Goal: Use online tool/utility: Utilize a website feature to perform a specific function

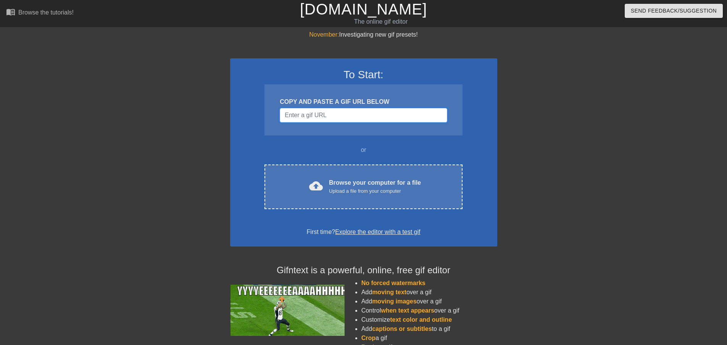
click at [385, 113] on input "Username" at bounding box center [363, 115] width 167 height 14
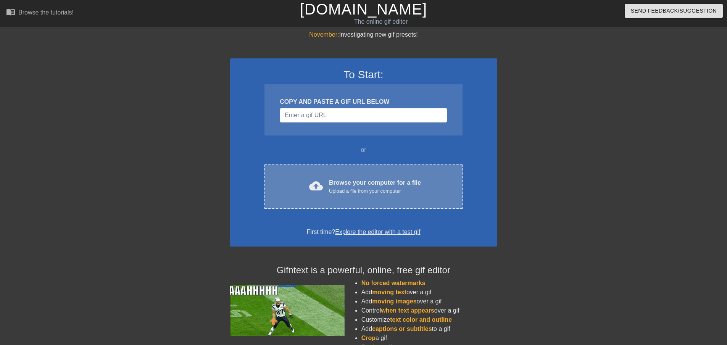
click at [362, 189] on div "Upload a file from your computer" at bounding box center [375, 191] width 92 height 8
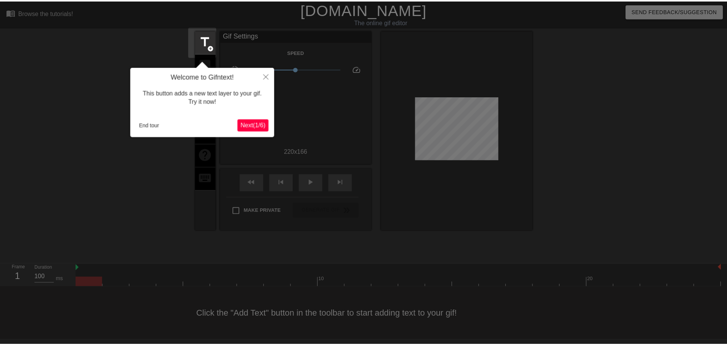
scroll to position [1, 0]
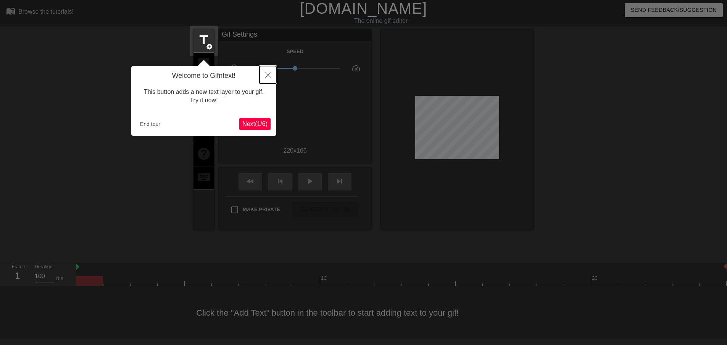
click at [267, 72] on button "Close" at bounding box center [267, 75] width 17 height 18
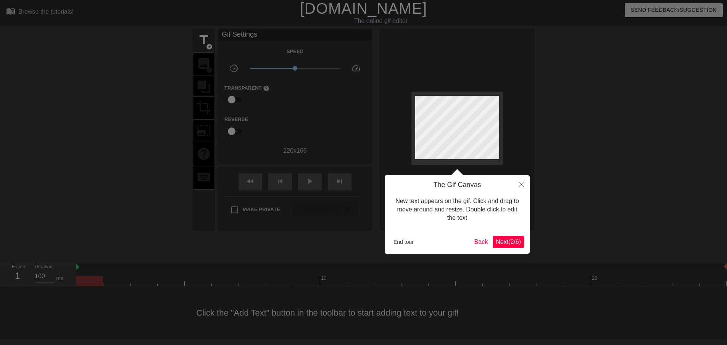
scroll to position [0, 0]
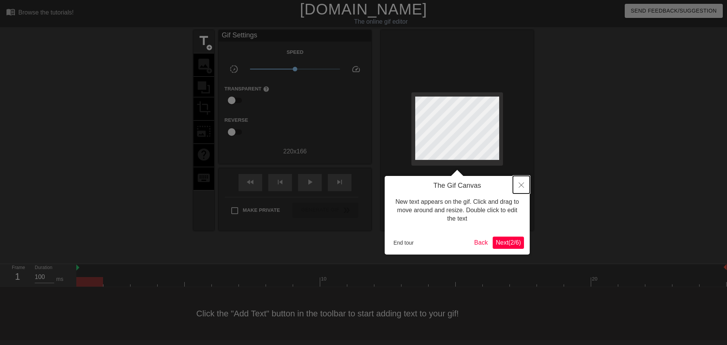
click at [522, 186] on icon "Close" at bounding box center [520, 184] width 5 height 5
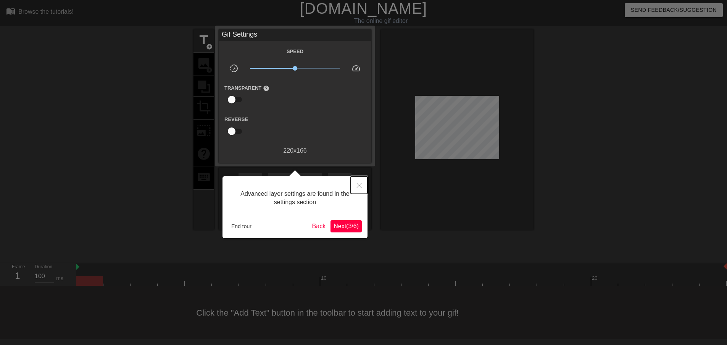
click at [359, 187] on icon "Close" at bounding box center [358, 185] width 5 height 5
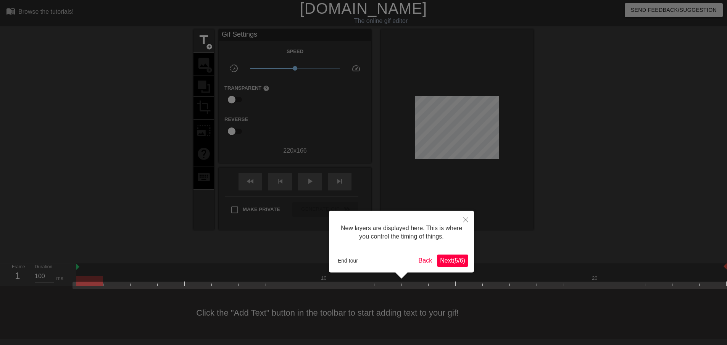
scroll to position [6, 0]
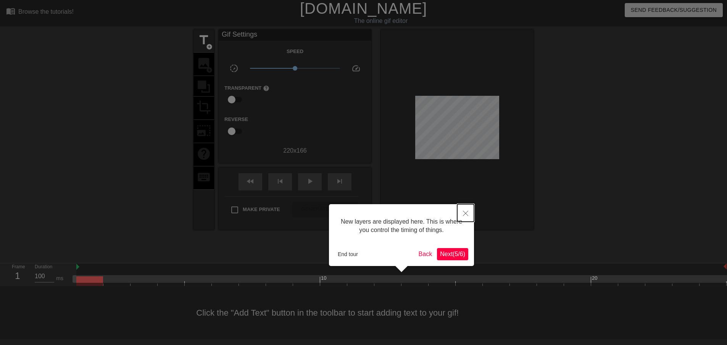
click at [468, 209] on button "Close" at bounding box center [465, 213] width 17 height 18
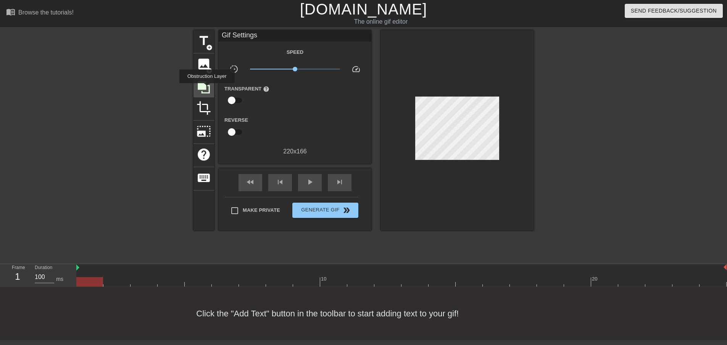
click at [207, 88] on icon at bounding box center [203, 87] width 14 height 14
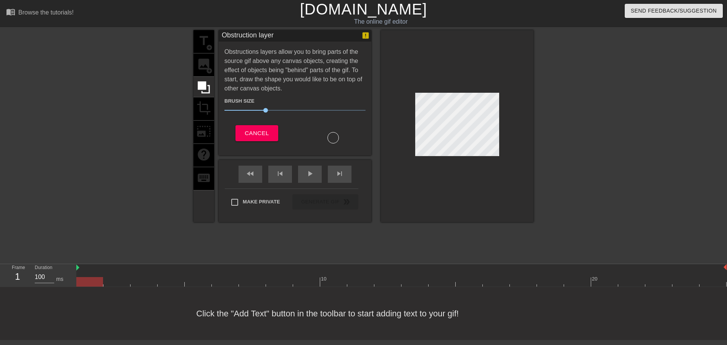
click at [209, 109] on div "title add_circle image add_circle crop photo_size_select_large help keyboard" at bounding box center [203, 126] width 21 height 192
click at [262, 133] on span "Cancel" at bounding box center [256, 133] width 24 height 10
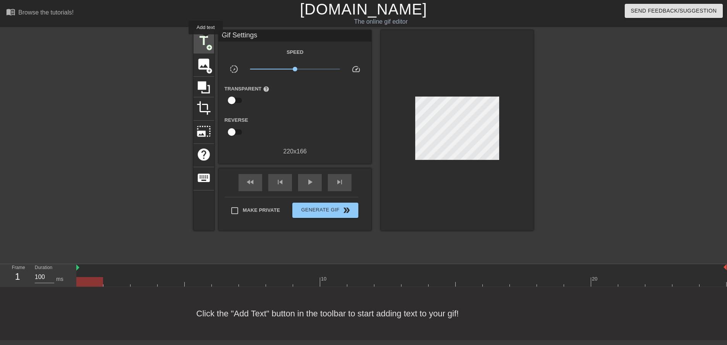
click at [206, 40] on span "title" at bounding box center [203, 41] width 14 height 14
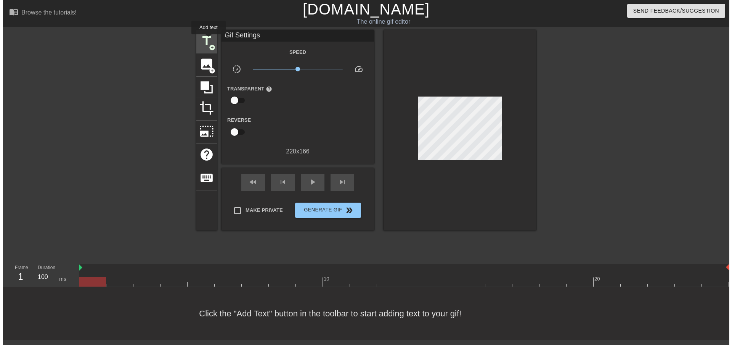
scroll to position [0, 0]
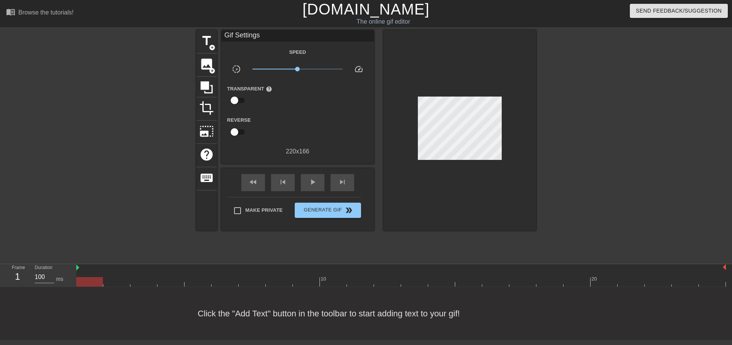
click at [229, 93] on div "Transparent help" at bounding box center [254, 96] width 64 height 24
click at [238, 101] on input "checkbox" at bounding box center [234, 100] width 43 height 14
checkbox input "true"
click at [298, 100] on div at bounding box center [298, 100] width 15 height 15
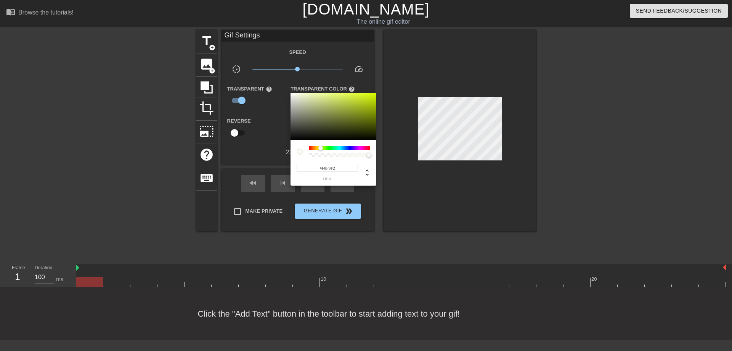
click at [274, 124] on div at bounding box center [366, 175] width 732 height 351
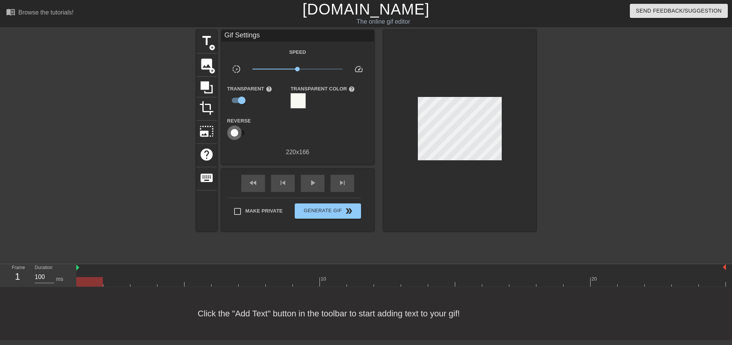
click at [238, 133] on input "checkbox" at bounding box center [234, 132] width 43 height 14
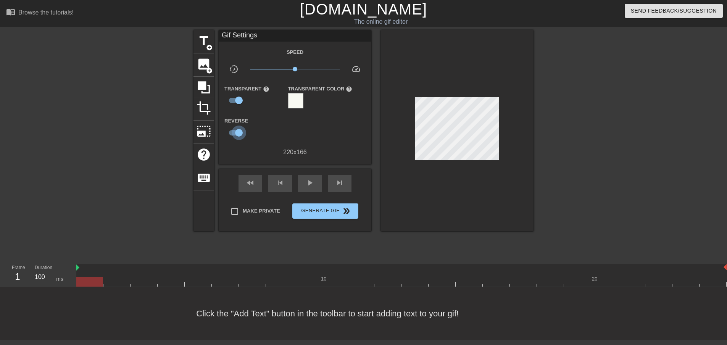
click at [238, 133] on input "checkbox" at bounding box center [238, 132] width 43 height 14
checkbox input "false"
click at [266, 120] on div at bounding box center [269, 128] width 51 height 24
click at [307, 182] on span "play_arrow" at bounding box center [309, 182] width 9 height 9
click at [307, 182] on span "pause" at bounding box center [309, 182] width 9 height 9
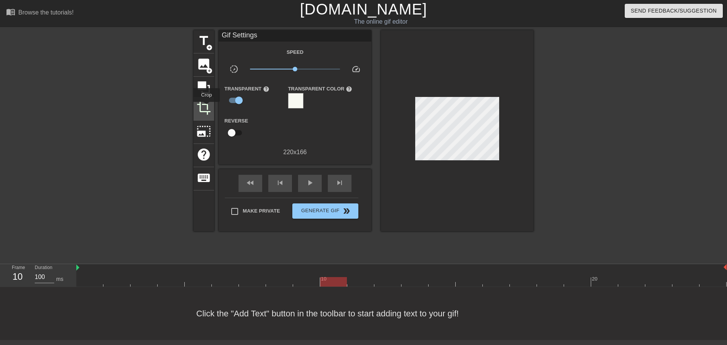
click at [205, 108] on span "crop" at bounding box center [203, 108] width 14 height 14
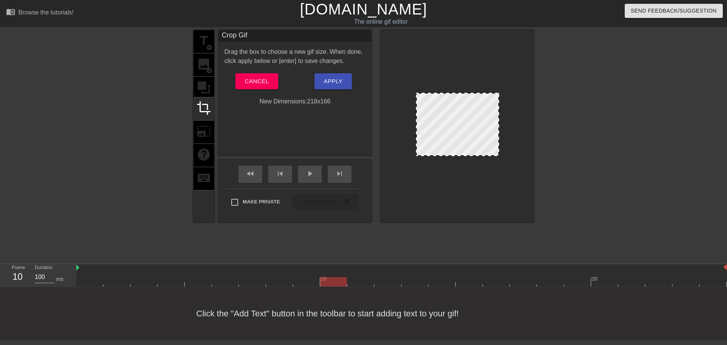
drag, startPoint x: 417, startPoint y: 94, endPoint x: 418, endPoint y: 79, distance: 14.9
click at [418, 79] on div at bounding box center [457, 126] width 153 height 192
click at [392, 70] on div at bounding box center [457, 126] width 153 height 192
click at [252, 77] on span "Cancel" at bounding box center [256, 81] width 24 height 10
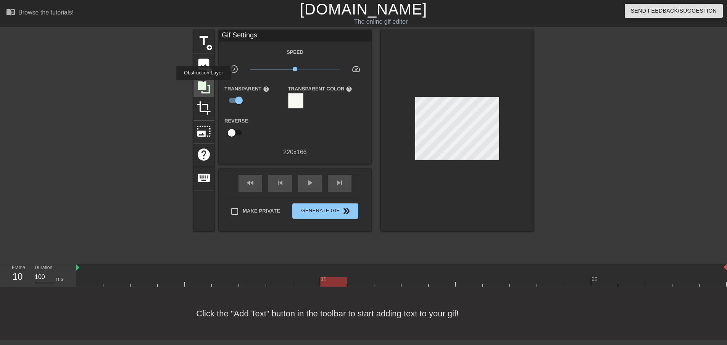
click at [203, 85] on icon at bounding box center [204, 87] width 12 height 12
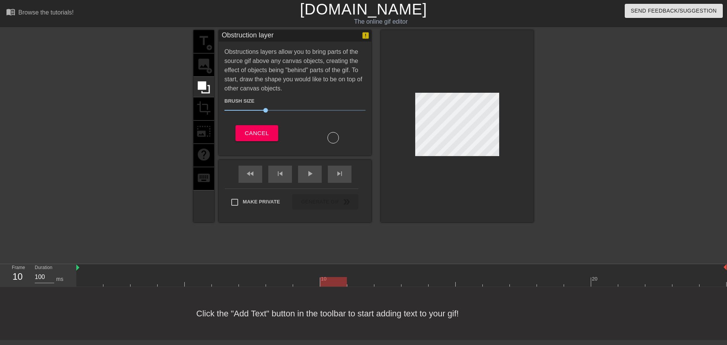
click at [209, 68] on div "title add_circle image add_circle crop photo_size_select_large help keyboard" at bounding box center [203, 126] width 21 height 192
click at [251, 134] on span "Cancel" at bounding box center [256, 133] width 24 height 10
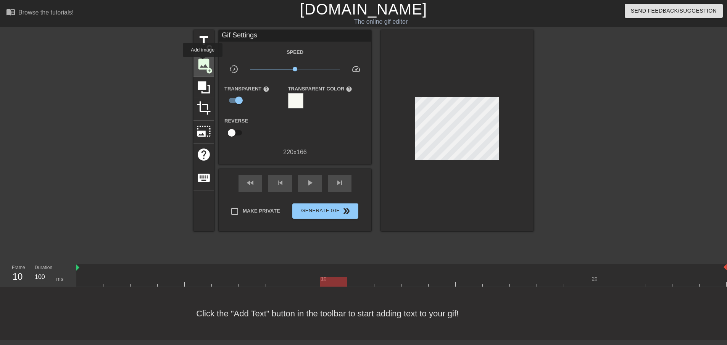
click at [203, 62] on span "image" at bounding box center [203, 64] width 14 height 14
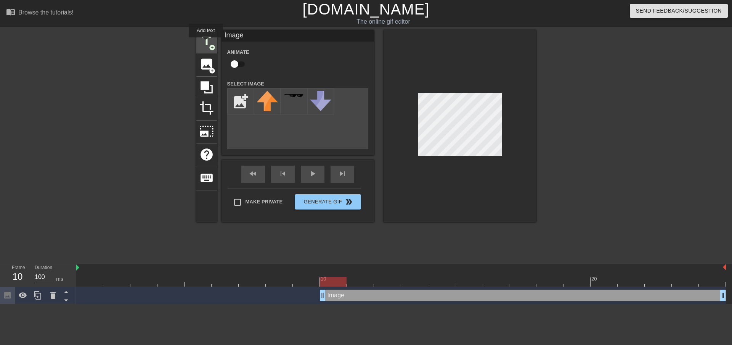
click at [206, 43] on span "title" at bounding box center [206, 41] width 14 height 14
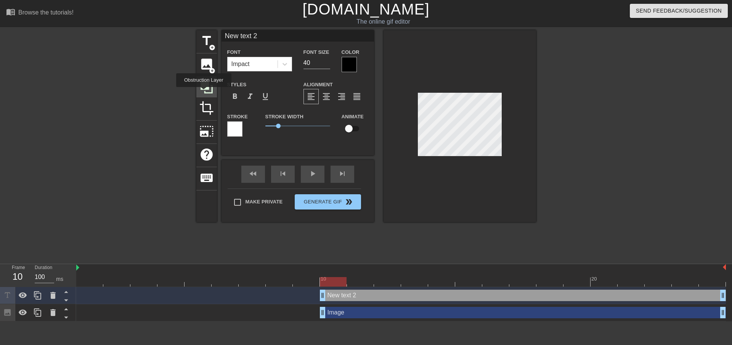
click at [204, 92] on icon at bounding box center [206, 87] width 14 height 14
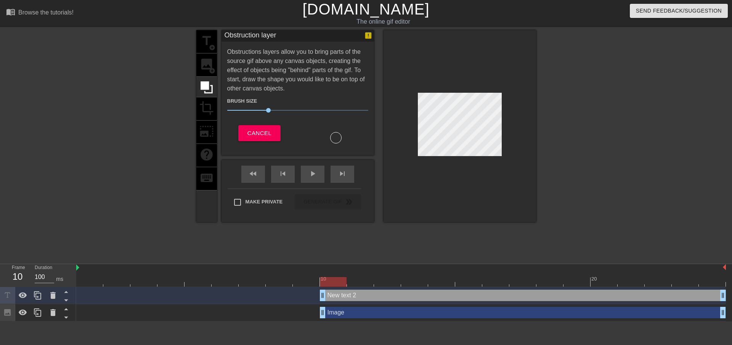
click at [201, 114] on div "title add_circle image add_circle crop photo_size_select_large help keyboard" at bounding box center [206, 126] width 21 height 192
click at [259, 134] on span "Cancel" at bounding box center [260, 133] width 24 height 10
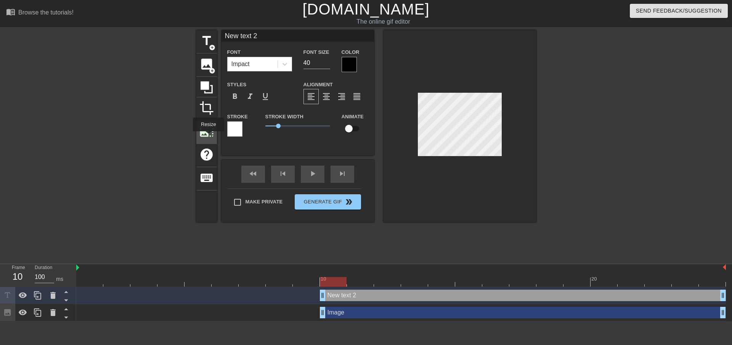
click at [208, 137] on span "photo_size_select_large" at bounding box center [206, 131] width 14 height 14
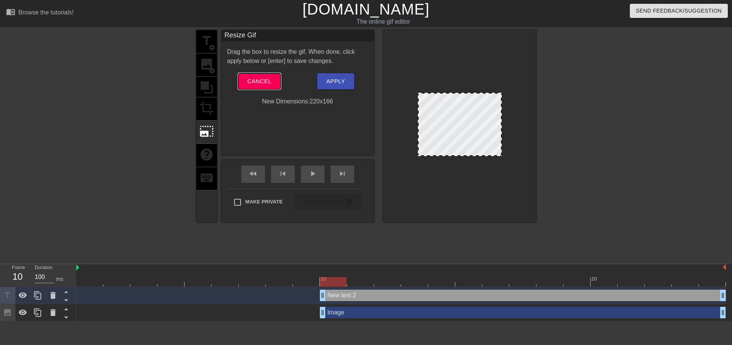
click at [252, 82] on span "Cancel" at bounding box center [260, 81] width 24 height 10
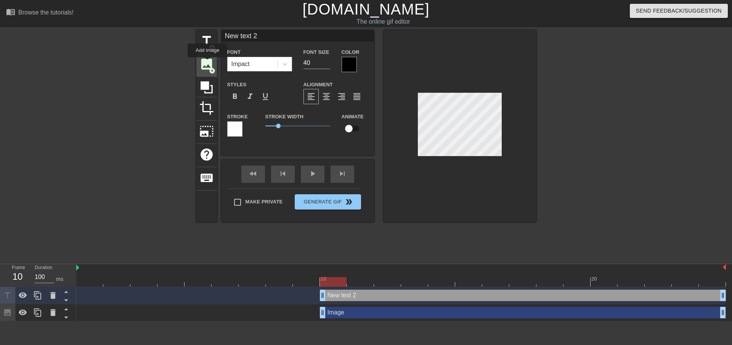
click at [207, 63] on span "image" at bounding box center [206, 64] width 14 height 14
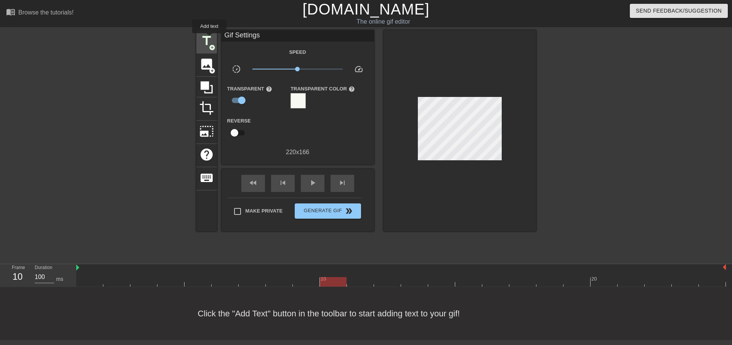
click at [206, 37] on span "title" at bounding box center [206, 41] width 14 height 14
click at [196, 38] on div "title add_circle" at bounding box center [206, 41] width 21 height 23
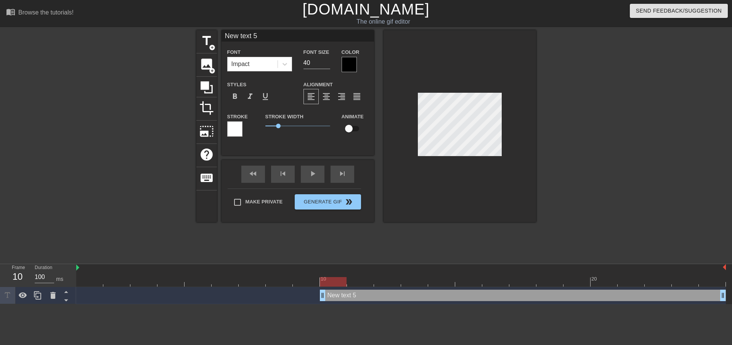
scroll to position [1, 2]
type input "S"
type textarea "S"
type input "Sa"
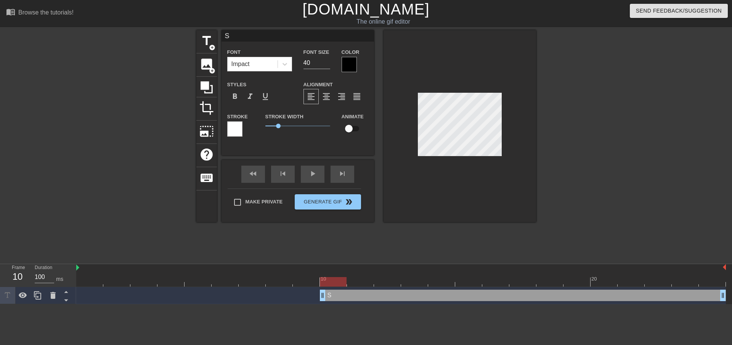
type textarea "Sa"
type input "Sat"
type textarea "Sat"
type input "Satu"
type textarea "Satu"
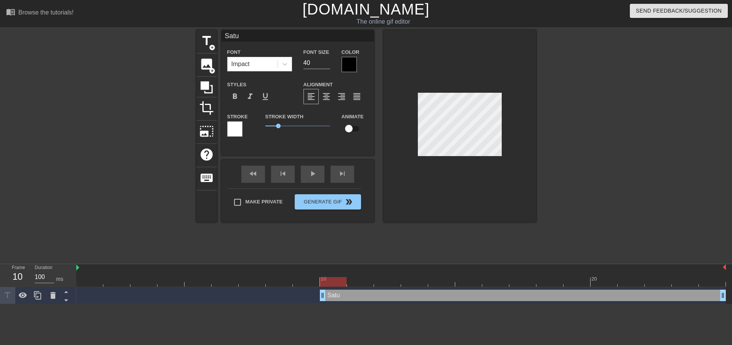
type input "Satur"
type textarea "Satur"
type input "Saturd"
type textarea "Saturd"
type input "Saturda"
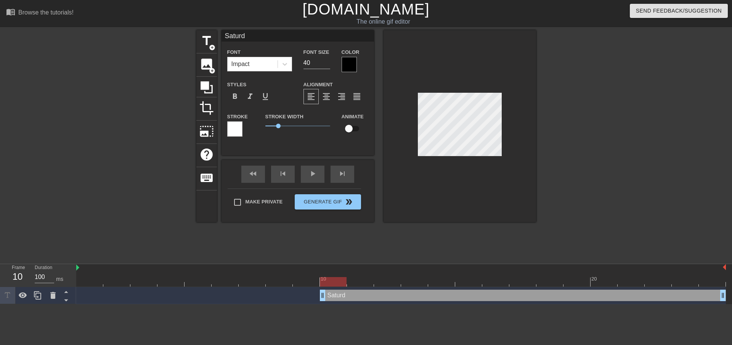
type textarea "Saturda"
type input "[DATE]"
type textarea "[DATE]"
type input "[DATE]."
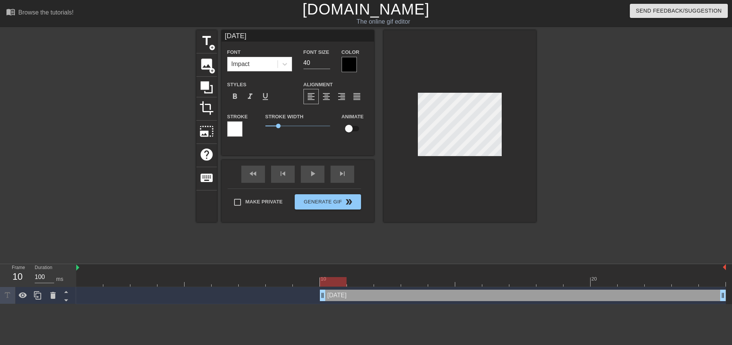
type textarea "[DATE]."
type input "[DATE]."
type textarea "[DATE]."
type input "[DATE]."
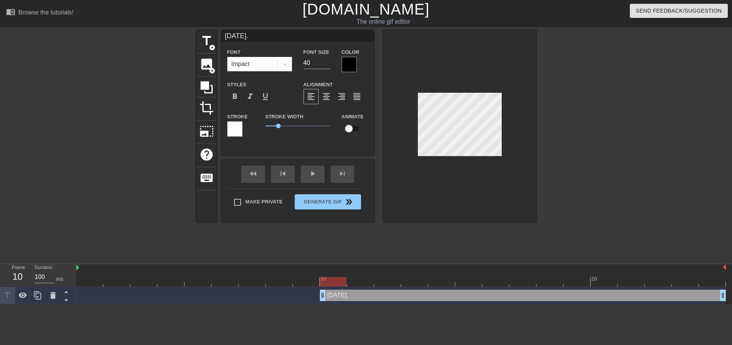
type textarea "[DATE]."
type input "[DATE]. M"
type textarea "[DATE]. M"
type input "[DATE]. Mo"
type textarea "[DATE]. Mo"
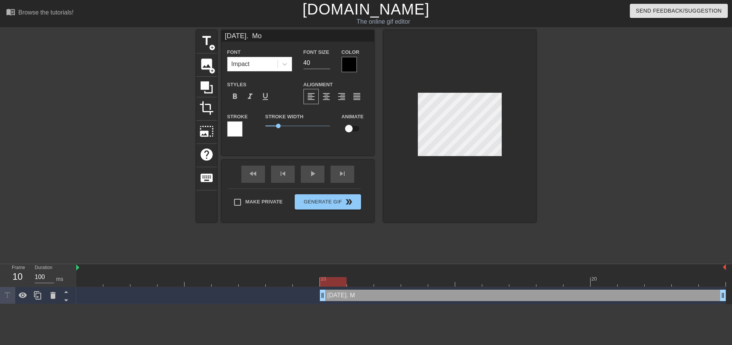
type input "[DATE]. Mor"
type textarea "[DATE]. Mor"
type input "[DATE]. Morn"
type textarea "[DATE]. Morn"
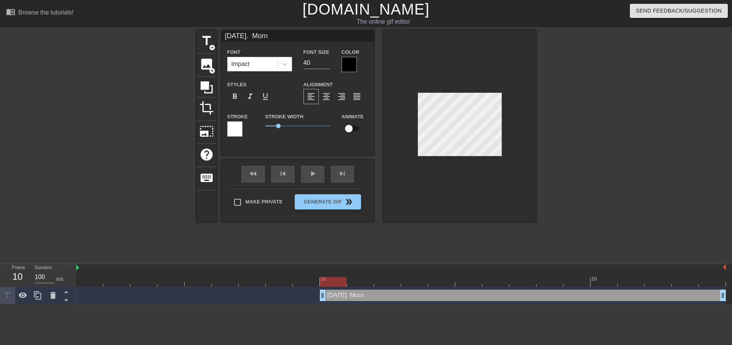
type input "[DATE]. [GEOGRAPHIC_DATA]"
type textarea "[DATE]. [GEOGRAPHIC_DATA]"
type input "[DATE]. [GEOGRAPHIC_DATA]"
type textarea "[DATE]. [GEOGRAPHIC_DATA]"
type input "[DATE]. Morning"
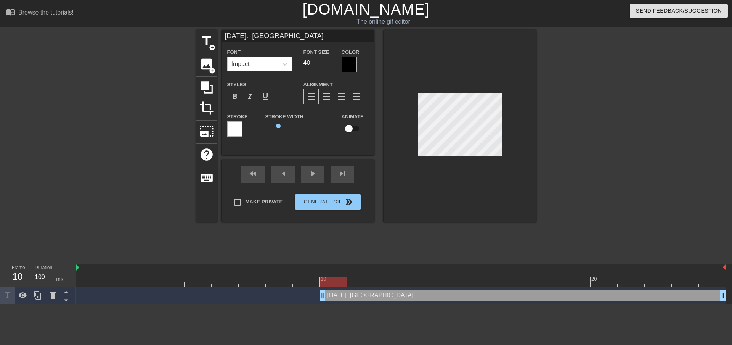
type textarea "[DATE]. Morning"
type input "[DATE]. Morning."
type textarea "[DATE]. Morning."
type input "[DATE]. Morning."
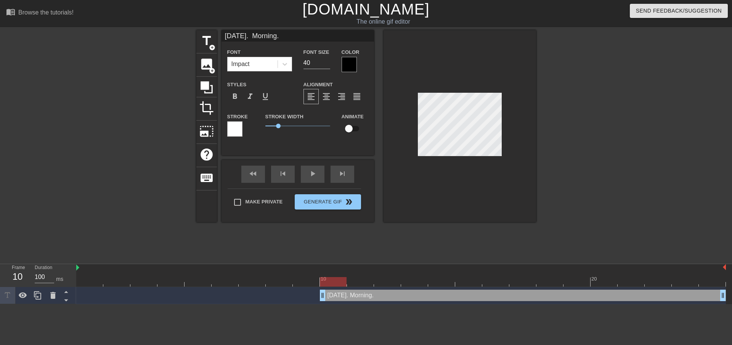
type textarea "[DATE]. Morning."
type input "[DATE]. Morning. D"
type textarea "[DATE]. Morning. D"
type input "[DATE]. Morning. Di"
type textarea "[DATE]. Morning. Di"
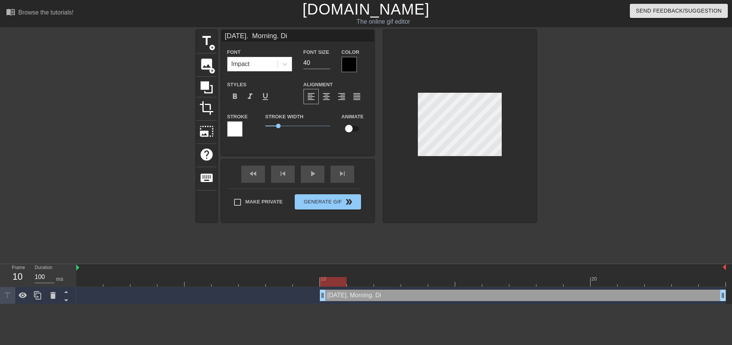
type input "[DATE]. Morning. Dis"
type textarea "[DATE]. Morning. Dis"
type input "[DATE]. Morning. Disc"
type textarea "[DATE]. Morning. Disc"
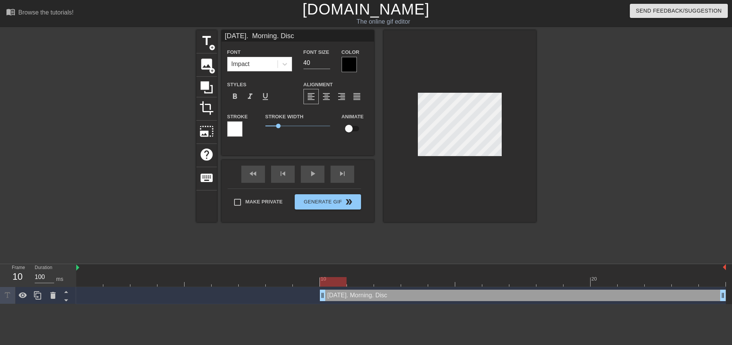
type input "[DATE]. Morning. Dis"
type textarea "[DATE]. Morning. Dis"
type input "[DATE]. Morning. Disc"
type textarea "[DATE]. Morning. Disc"
type input "[DATE]. Morning. Disc."
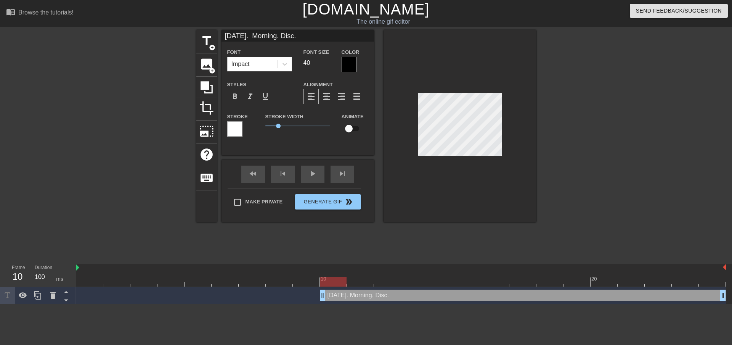
type textarea "[DATE]. Morning. Disc."
click at [344, 63] on div at bounding box center [349, 64] width 15 height 15
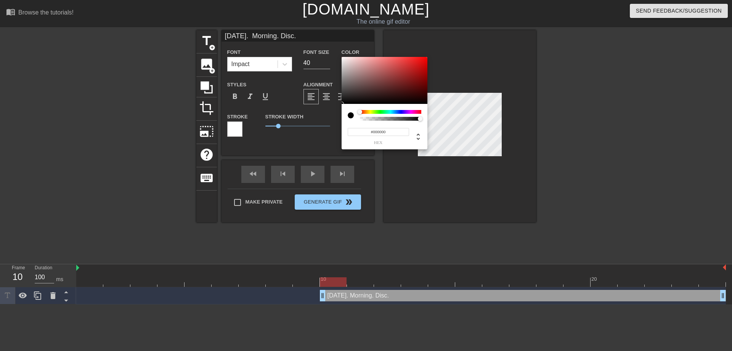
type input "0"
drag, startPoint x: 344, startPoint y: 113, endPoint x: 284, endPoint y: 107, distance: 60.2
click at [284, 107] on div "0 r 0 g 0 b 0 a" at bounding box center [366, 175] width 732 height 351
type input "0"
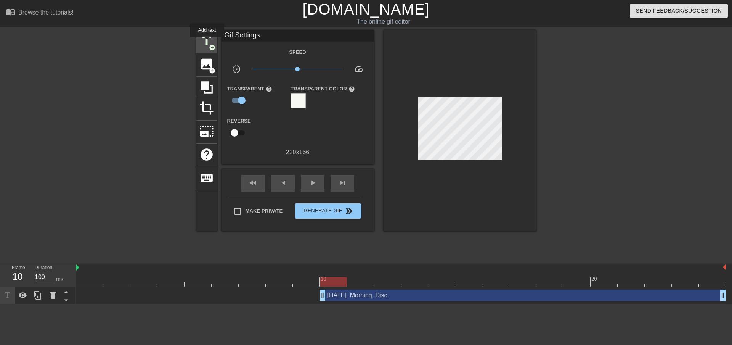
click at [207, 42] on span "title" at bounding box center [206, 41] width 14 height 14
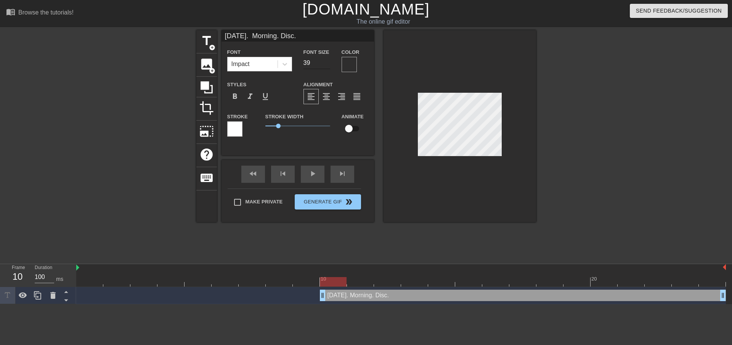
click at [327, 64] on input "39" at bounding box center [317, 63] width 27 height 12
click at [327, 64] on input "38" at bounding box center [317, 63] width 27 height 12
click at [327, 64] on input "37" at bounding box center [317, 63] width 27 height 12
click at [327, 64] on input "36" at bounding box center [317, 63] width 27 height 12
click at [327, 64] on input "35" at bounding box center [317, 63] width 27 height 12
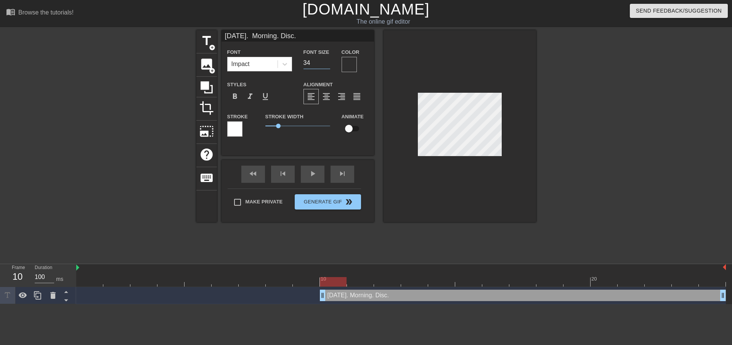
click at [327, 64] on input "34" at bounding box center [317, 63] width 27 height 12
click at [327, 64] on input "33" at bounding box center [317, 63] width 27 height 12
click at [327, 64] on input "32" at bounding box center [317, 63] width 27 height 12
click at [327, 64] on input "31" at bounding box center [317, 63] width 27 height 12
click at [327, 64] on input "30" at bounding box center [317, 63] width 27 height 12
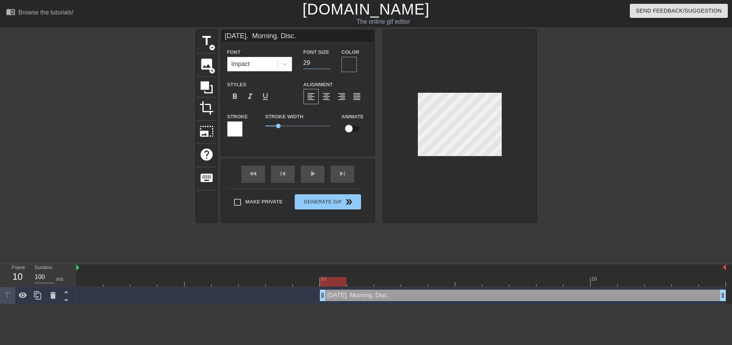
click at [327, 64] on input "29" at bounding box center [317, 63] width 27 height 12
click at [327, 64] on input "28" at bounding box center [317, 63] width 27 height 12
click at [327, 64] on input "27" at bounding box center [317, 63] width 27 height 12
click at [327, 64] on input "26" at bounding box center [317, 63] width 27 height 12
click at [327, 64] on input "25" at bounding box center [317, 63] width 27 height 12
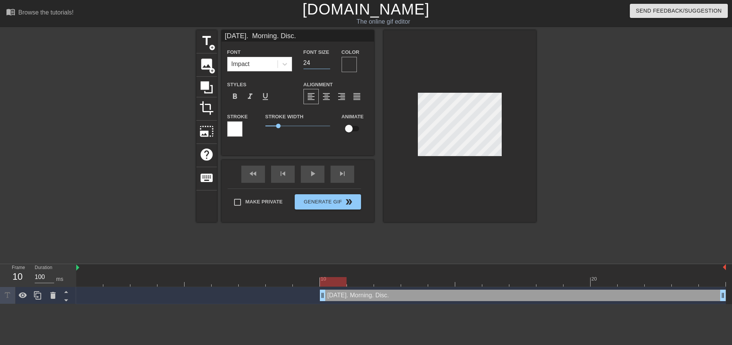
click at [327, 64] on input "24" at bounding box center [317, 63] width 27 height 12
click at [327, 64] on input "23" at bounding box center [317, 63] width 27 height 12
click at [327, 64] on input "22" at bounding box center [317, 63] width 27 height 12
click at [327, 64] on input "21" at bounding box center [317, 63] width 27 height 12
click at [327, 64] on input "20" at bounding box center [317, 63] width 27 height 12
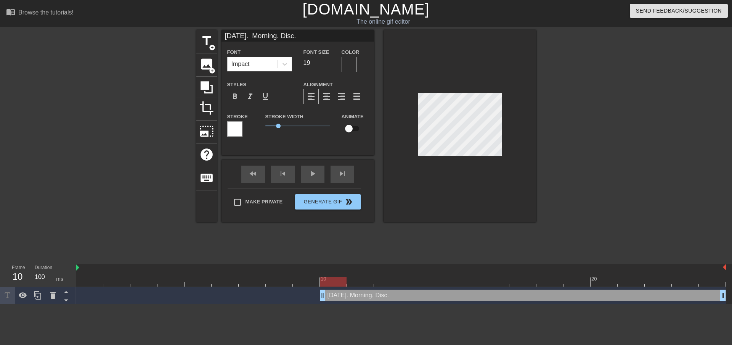
click at [327, 64] on input "19" at bounding box center [317, 63] width 27 height 12
click at [328, 60] on input "20" at bounding box center [317, 63] width 27 height 12
click at [328, 60] on input "21" at bounding box center [317, 63] width 27 height 12
click at [328, 60] on input "22" at bounding box center [317, 63] width 27 height 12
click at [328, 66] on input "21" at bounding box center [317, 63] width 27 height 12
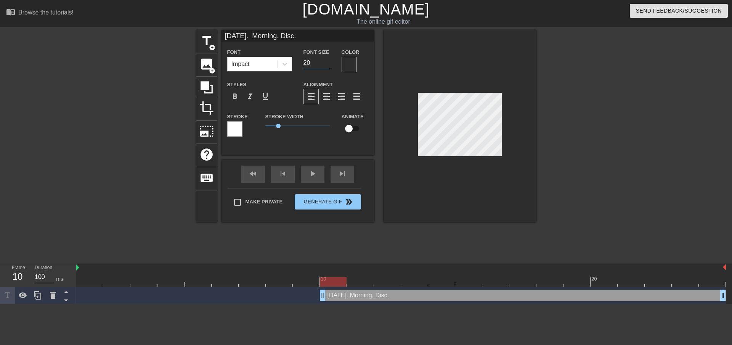
type input "20"
click at [328, 65] on input "20" at bounding box center [317, 63] width 27 height 12
click at [557, 115] on div at bounding box center [602, 144] width 114 height 229
click at [543, 99] on div "title add_circle image add_circle crop photo_size_select_large help keyboard [D…" at bounding box center [366, 144] width 732 height 229
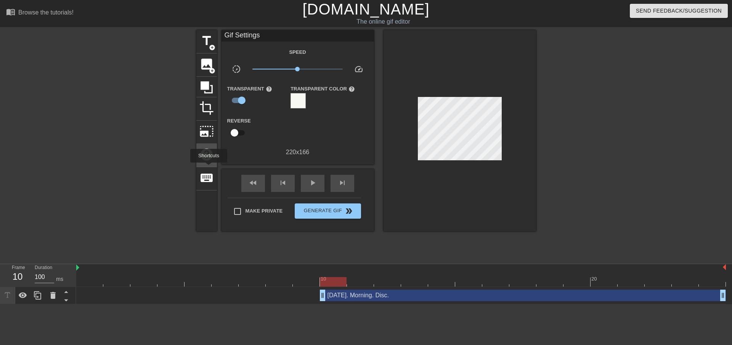
click at [206, 148] on span "help" at bounding box center [206, 154] width 14 height 14
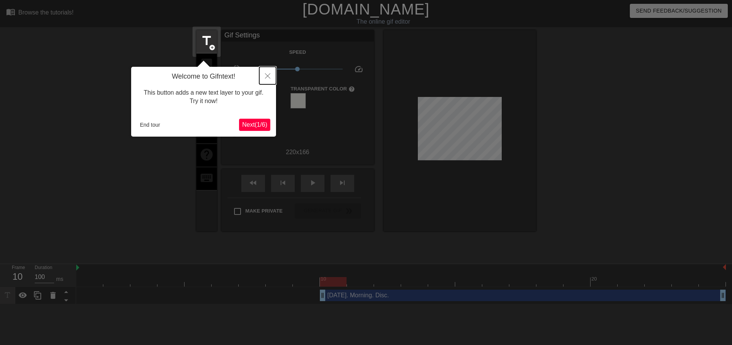
click at [265, 73] on button "Close" at bounding box center [267, 76] width 17 height 18
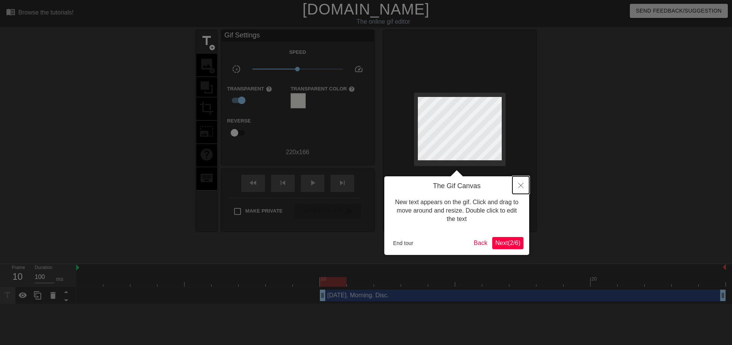
click at [520, 184] on icon "Close" at bounding box center [520, 185] width 5 height 5
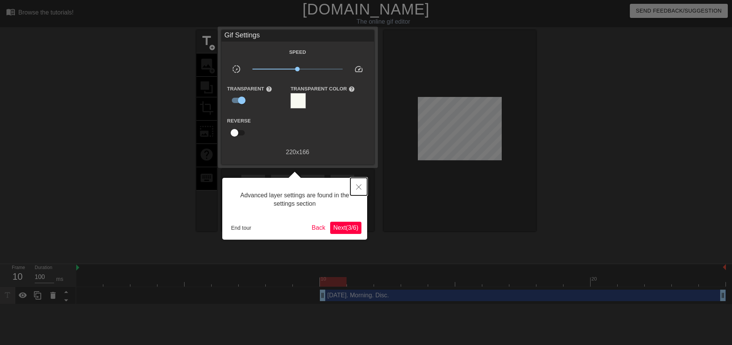
click at [359, 187] on icon "Close" at bounding box center [358, 186] width 5 height 5
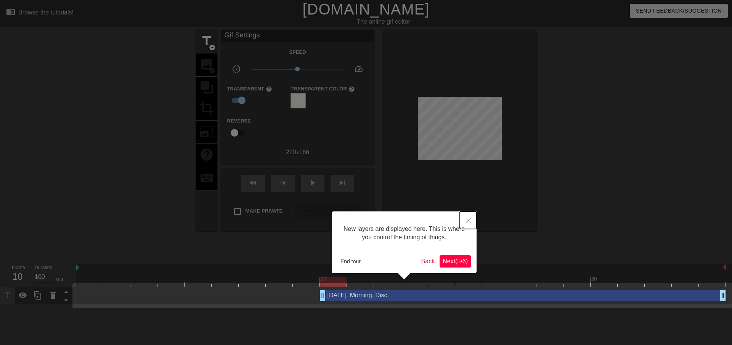
click at [466, 216] on button "Close" at bounding box center [468, 220] width 17 height 18
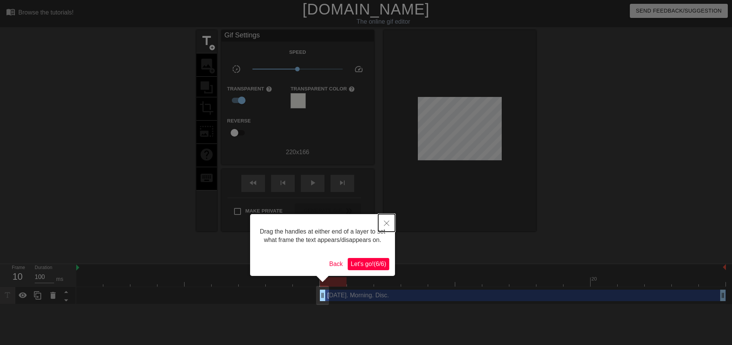
click at [386, 222] on icon "Close" at bounding box center [386, 222] width 5 height 5
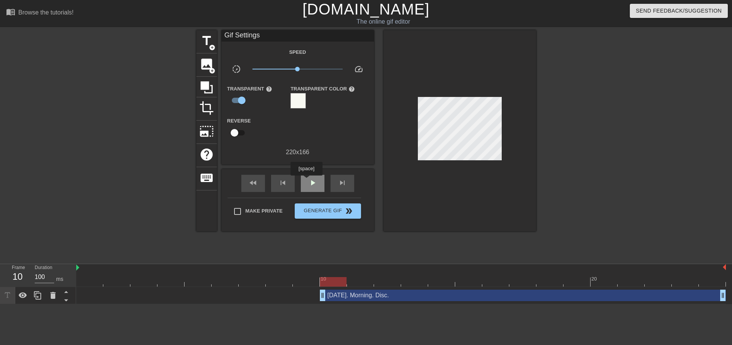
click at [306, 180] on div "play_arrow" at bounding box center [313, 183] width 24 height 17
click at [310, 187] on div "pause" at bounding box center [313, 183] width 24 height 17
drag, startPoint x: 317, startPoint y: 294, endPoint x: 308, endPoint y: 291, distance: 8.9
click at [256, 290] on div "[DATE]. Morning. Disc. drag_handle drag_handle" at bounding box center [401, 294] width 650 height 11
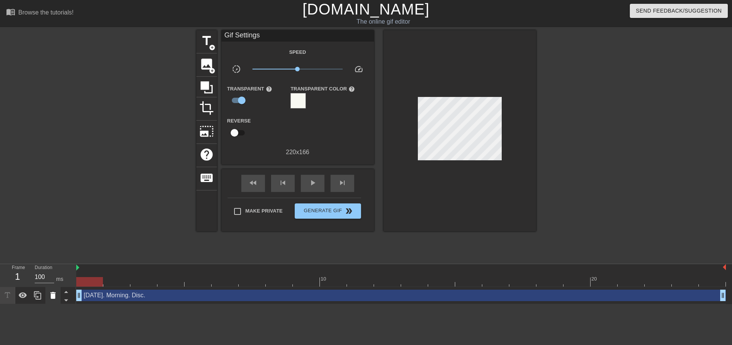
drag, startPoint x: 321, startPoint y: 296, endPoint x: 51, endPoint y: 297, distance: 270.0
click at [51, 297] on div "Frame 1 Duration 100 ms 10 20 [DATE]. Morning. Disc. drag_handle drag_handle" at bounding box center [366, 284] width 732 height 40
click at [311, 183] on span "play_arrow" at bounding box center [312, 182] width 9 height 9
click at [515, 114] on div at bounding box center [460, 130] width 153 height 201
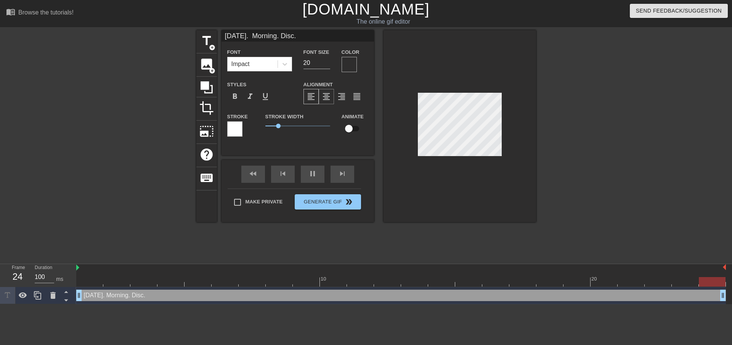
click at [327, 96] on span "format_align_center" at bounding box center [326, 96] width 9 height 9
click at [508, 150] on div at bounding box center [460, 126] width 153 height 192
click at [347, 64] on div at bounding box center [349, 64] width 15 height 15
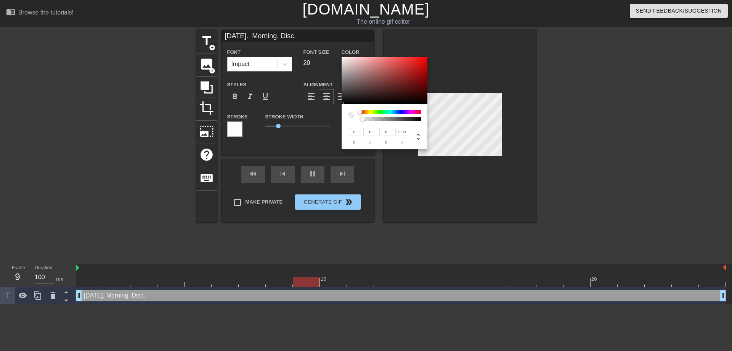
type input "1"
drag, startPoint x: 363, startPoint y: 119, endPoint x: 498, endPoint y: 138, distance: 136.8
click at [493, 132] on div "0 r 0 g 0 b 1 a" at bounding box center [366, 175] width 732 height 351
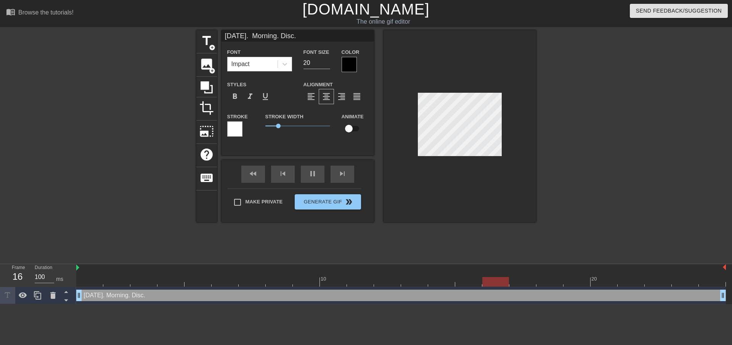
click at [566, 121] on div at bounding box center [602, 144] width 114 height 229
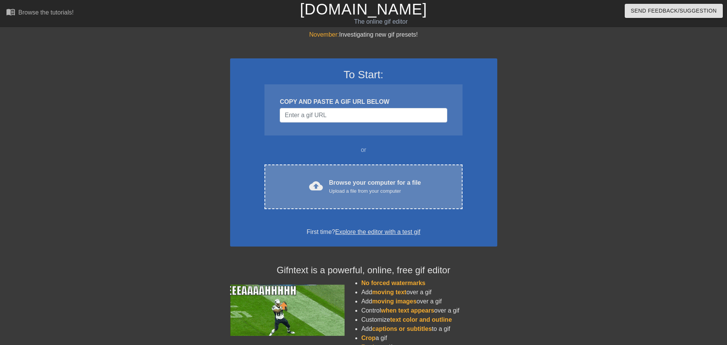
click at [335, 182] on div "Browse your computer for a file Upload a file from your computer" at bounding box center [375, 186] width 92 height 17
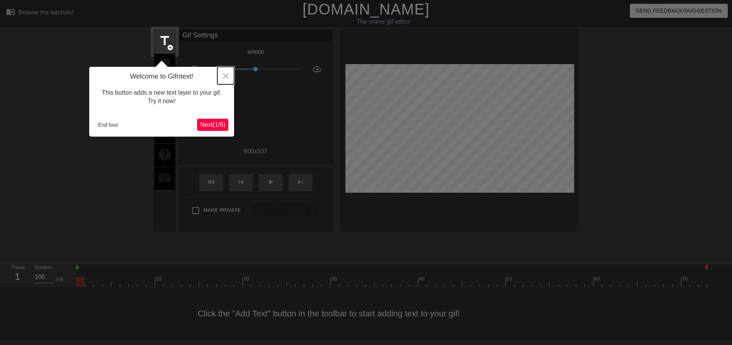
click at [225, 75] on icon "Close" at bounding box center [225, 75] width 5 height 5
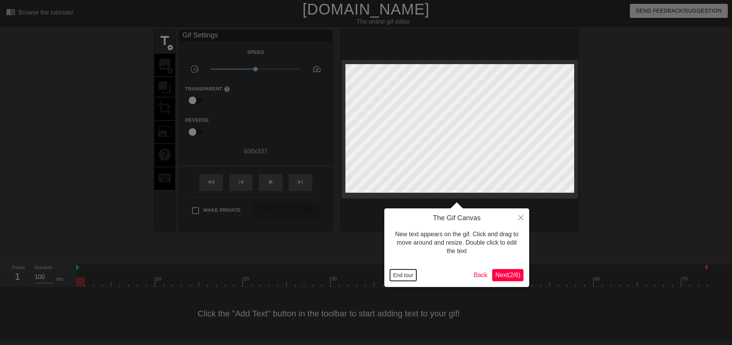
click at [405, 276] on button "End tour" at bounding box center [403, 274] width 26 height 11
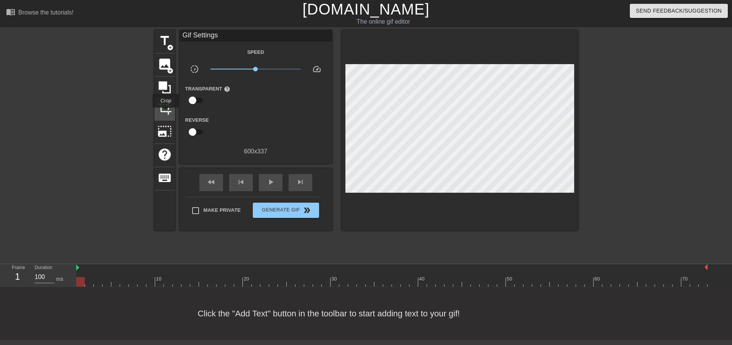
click at [166, 113] on span "crop" at bounding box center [165, 108] width 14 height 14
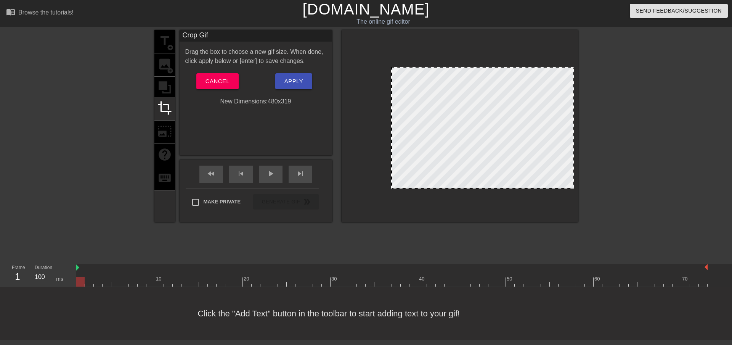
drag, startPoint x: 349, startPoint y: 63, endPoint x: 394, endPoint y: 70, distance: 46.3
drag, startPoint x: 574, startPoint y: 186, endPoint x: 555, endPoint y: 185, distance: 19.5
click at [545, 185] on div at bounding box center [460, 126] width 236 height 192
click at [572, 187] on div at bounding box center [460, 126] width 236 height 192
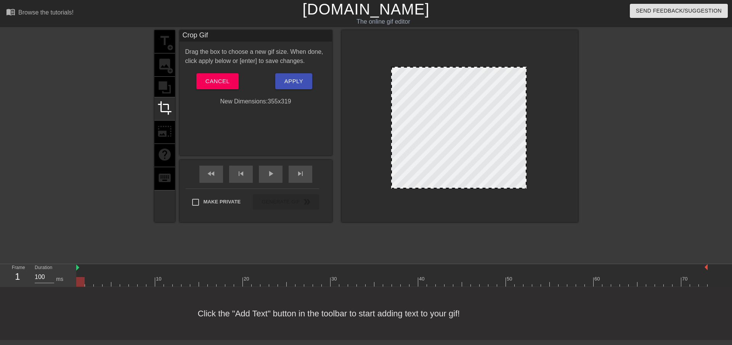
drag, startPoint x: 573, startPoint y: 177, endPoint x: 525, endPoint y: 175, distance: 47.7
click at [393, 143] on div at bounding box center [395, 128] width 4 height 120
click at [289, 85] on span "Apply" at bounding box center [294, 81] width 19 height 10
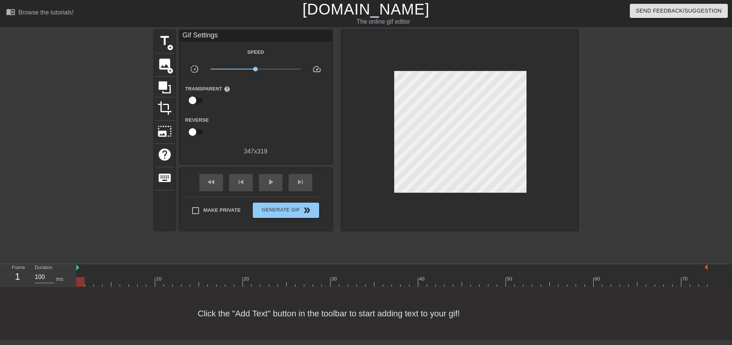
click at [399, 327] on div "Click the "Add Text" button in the toolbar to start adding text to your gif!" at bounding box center [366, 313] width 732 height 53
drag, startPoint x: 254, startPoint y: 69, endPoint x: 248, endPoint y: 69, distance: 5.7
click at [248, 69] on span "x0.684" at bounding box center [248, 69] width 5 height 5
click at [251, 68] on span "x0.804" at bounding box center [251, 69] width 5 height 5
drag, startPoint x: 251, startPoint y: 68, endPoint x: 256, endPoint y: 68, distance: 4.6
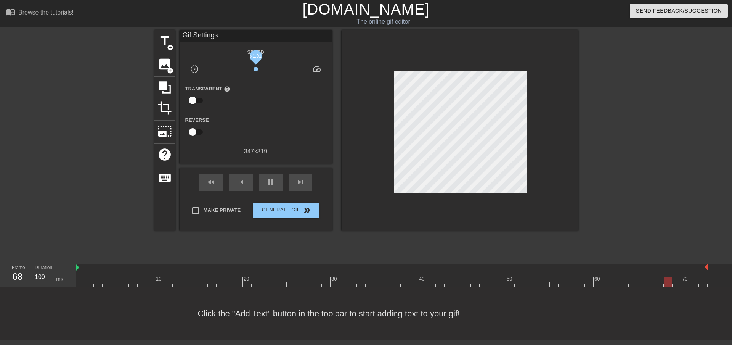
click at [256, 68] on span "x1.01" at bounding box center [256, 69] width 5 height 5
type input "100"
click at [103, 103] on div at bounding box center [88, 144] width 114 height 229
click at [281, 209] on span "Generate Gif double_arrow" at bounding box center [286, 210] width 60 height 9
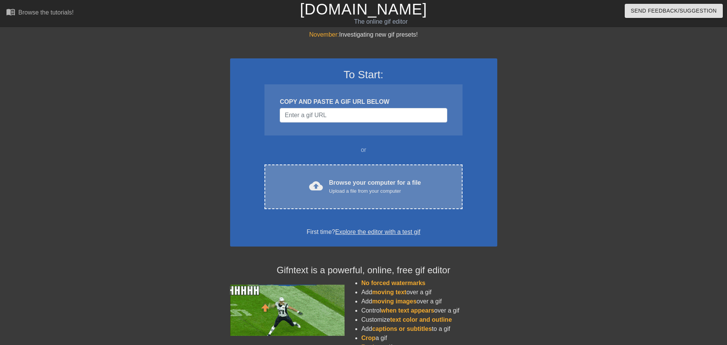
click at [355, 188] on div "Upload a file from your computer" at bounding box center [375, 191] width 92 height 8
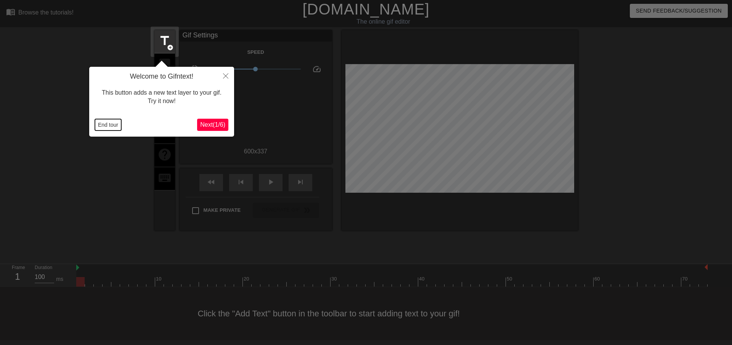
click at [109, 122] on button "End tour" at bounding box center [108, 124] width 26 height 11
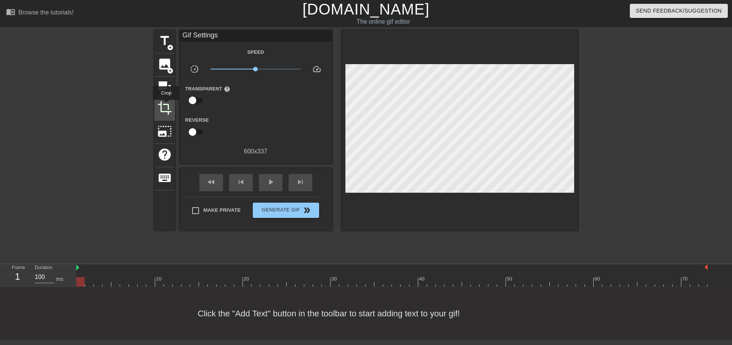
click at [166, 105] on span "crop" at bounding box center [165, 108] width 14 height 14
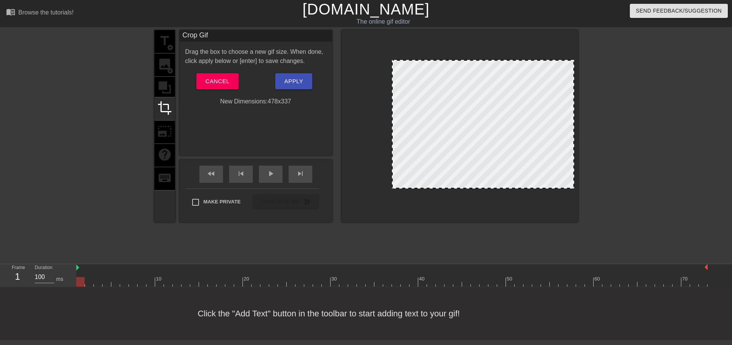
drag, startPoint x: 346, startPoint y: 124, endPoint x: 392, endPoint y: 127, distance: 46.7
click at [392, 127] on div at bounding box center [393, 124] width 4 height 127
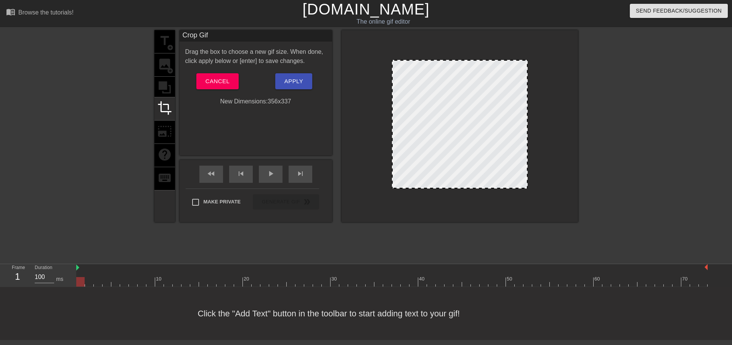
drag, startPoint x: 574, startPoint y: 148, endPoint x: 527, endPoint y: 143, distance: 46.8
click at [527, 143] on div at bounding box center [527, 124] width 4 height 127
click at [293, 79] on span "Apply" at bounding box center [294, 81] width 19 height 10
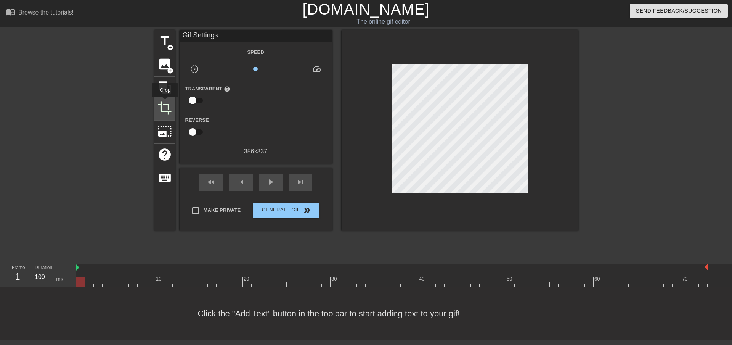
click at [165, 109] on span "crop" at bounding box center [165, 108] width 14 height 14
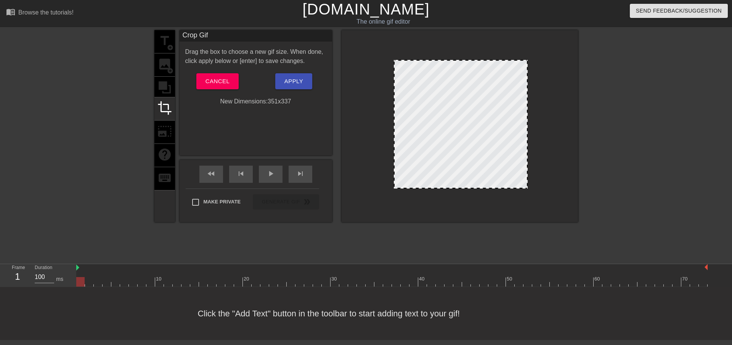
click at [393, 136] on div at bounding box center [395, 124] width 4 height 127
click at [288, 79] on span "Apply" at bounding box center [294, 81] width 19 height 10
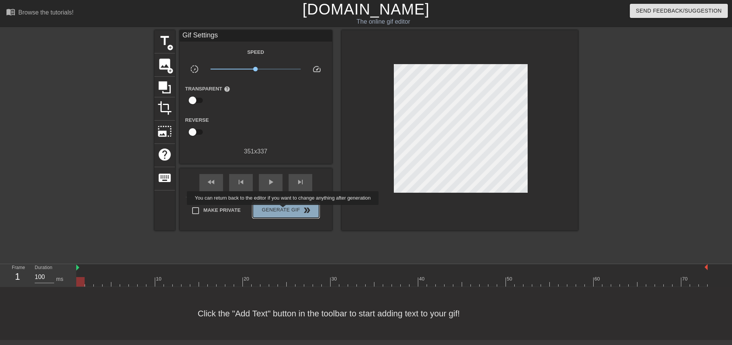
click at [284, 210] on span "Generate Gif double_arrow" at bounding box center [286, 210] width 60 height 9
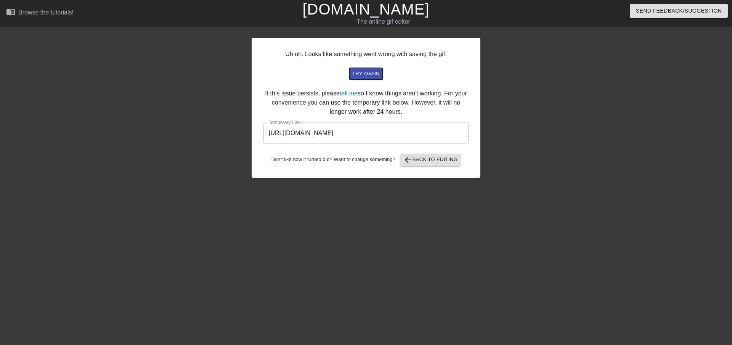
click at [370, 75] on span "try again" at bounding box center [365, 73] width 27 height 9
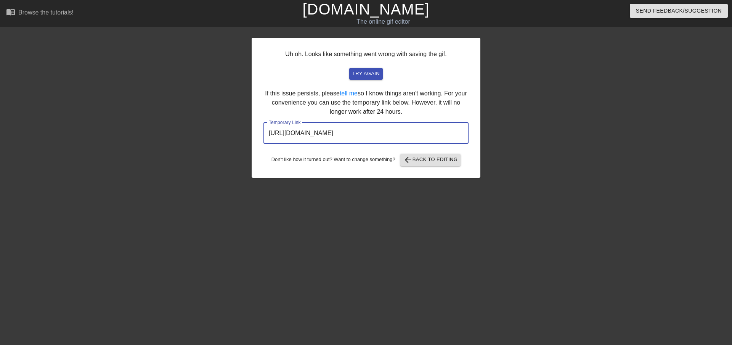
click at [426, 135] on input "https://www.gifntext.com/temp_generations/DusTNXlL.gif" at bounding box center [366, 132] width 205 height 21
click at [387, 132] on input "https://www.gifntext.com/temp_generations/DusTNXlL.gif" at bounding box center [366, 132] width 205 height 21
click at [429, 135] on input "https://www.gifntext.com/temp_generations/DusTNXlL.gif" at bounding box center [366, 132] width 205 height 21
click at [429, 134] on input "https://www.gifntext.com/temp_generations/DusTNXlL.gif" at bounding box center [366, 132] width 205 height 21
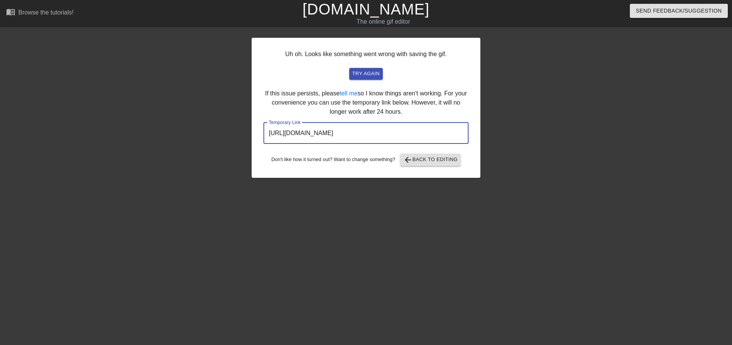
click at [429, 134] on input "https://www.gifntext.com/temp_generations/DusTNXlL.gif" at bounding box center [366, 132] width 205 height 21
click at [483, 139] on div "Uh oh. Looks like something went wrong with saving the gif. try again If this i…" at bounding box center [366, 144] width 732 height 229
click at [449, 135] on input "https://www.gifntext.com/temp_generations/DusTNXlL.gif" at bounding box center [366, 132] width 205 height 21
